Goal: Information Seeking & Learning: Learn about a topic

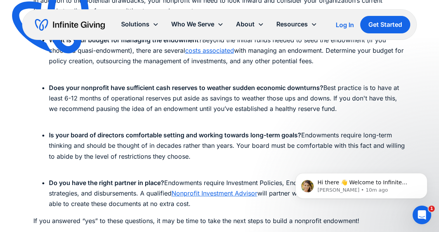
scroll to position [2518, 0]
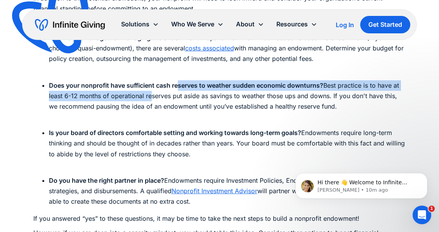
drag, startPoint x: 178, startPoint y: 88, endPoint x: 148, endPoint y: 100, distance: 32.4
click at [148, 100] on li "Does your nonprofit have sufficient cash reserves to weather sudden economic do…" at bounding box center [227, 101] width 357 height 42
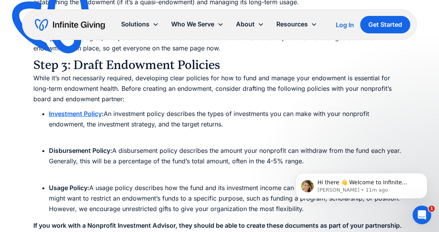
scroll to position [3327, 0]
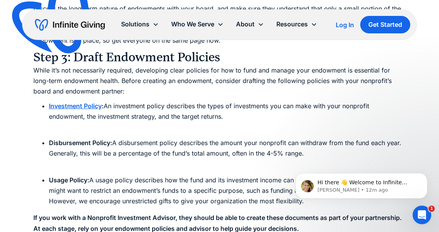
click at [91, 106] on strong "Investment Policy" at bounding box center [75, 106] width 53 height 8
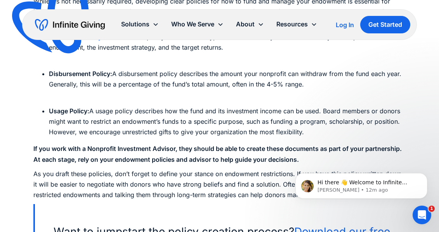
scroll to position [3397, 0]
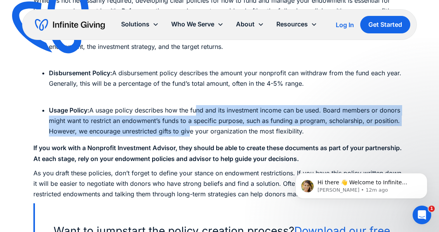
drag, startPoint x: 198, startPoint y: 111, endPoint x: 190, endPoint y: 129, distance: 19.8
click at [190, 129] on li "Usage Policy: A usage policy describes how the fund and its investment income c…" at bounding box center [227, 121] width 357 height 32
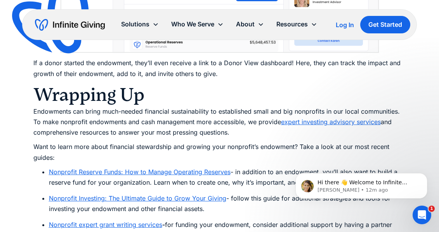
scroll to position [4392, 0]
